Goal: Go to known website: Access a specific website the user already knows

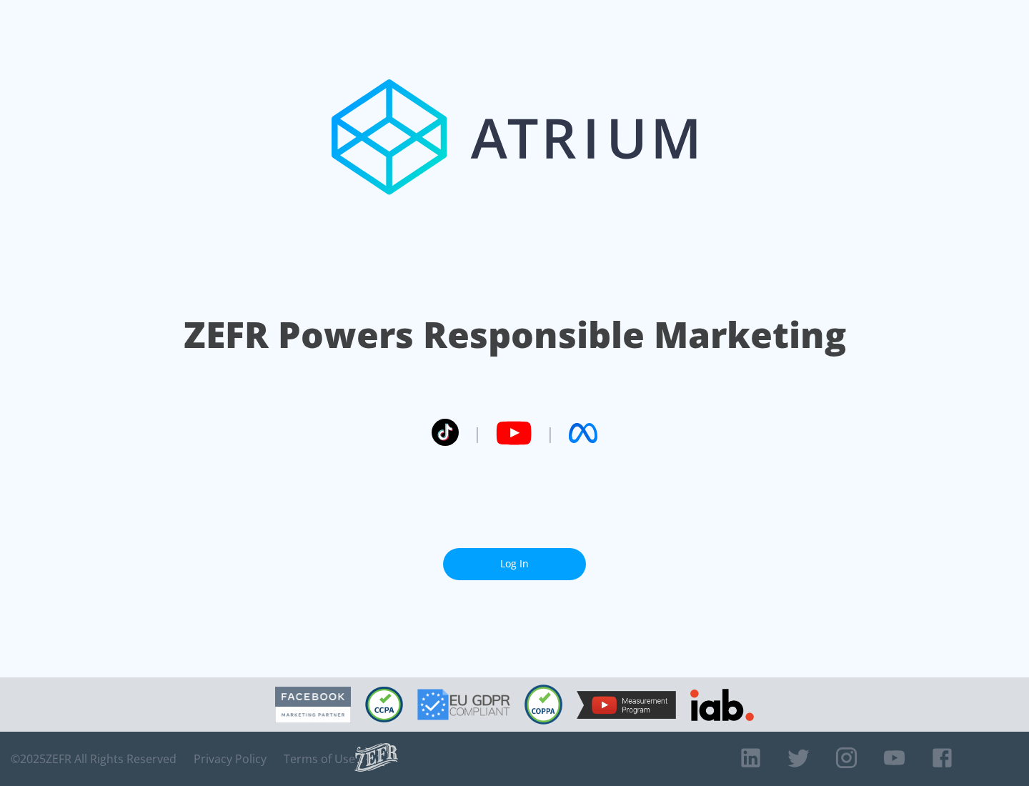
click at [515, 558] on link "Log In" at bounding box center [514, 564] width 143 height 32
